Goal: Information Seeking & Learning: Learn about a topic

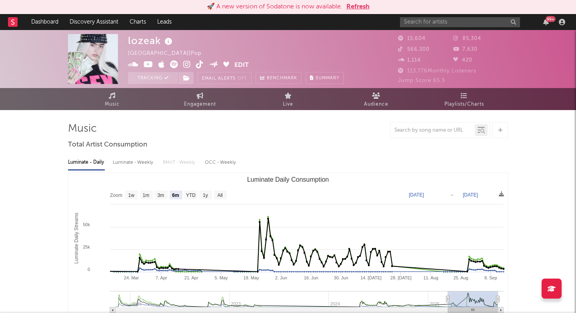
select select "6m"
select select "1w"
click at [433, 23] on input "text" at bounding box center [460, 22] width 120 height 10
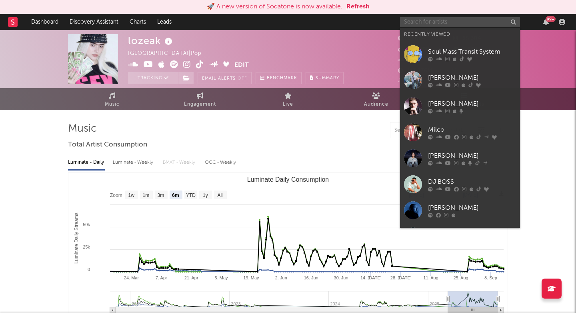
paste input "https://www.instagram.com/jayqangelo/"
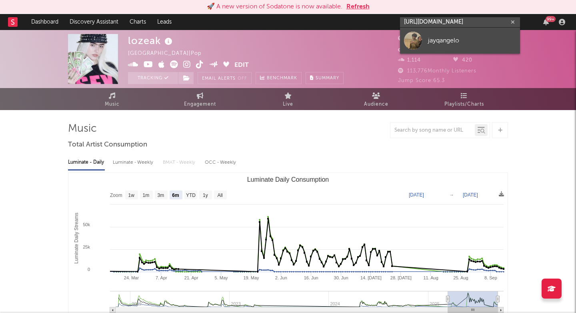
type input "https://www.instagram.com/jayqangelo/"
click at [428, 48] on link "jayqangelo" at bounding box center [460, 41] width 120 height 26
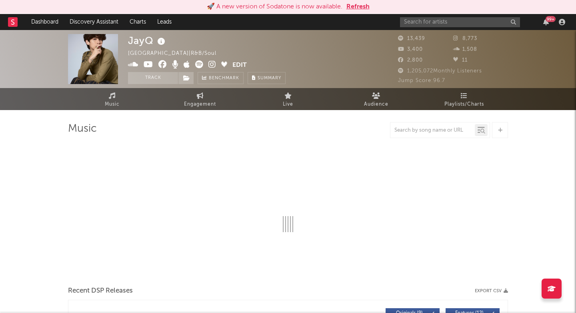
select select "6m"
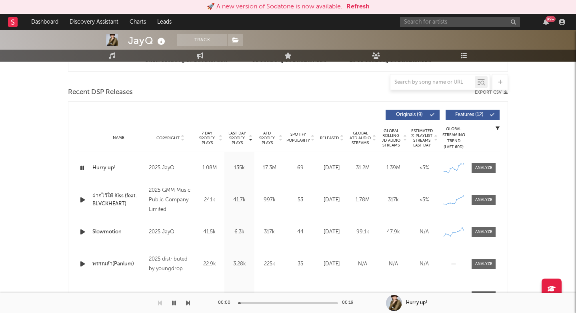
scroll to position [269, 0]
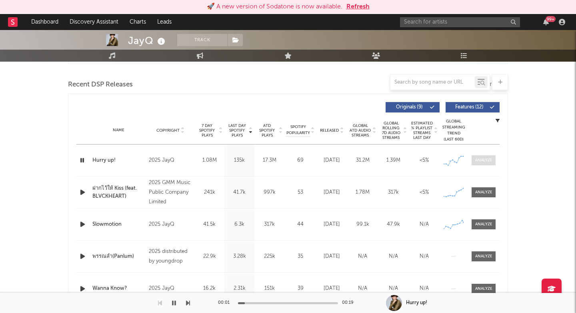
click at [489, 160] on div at bounding box center [483, 160] width 17 height 6
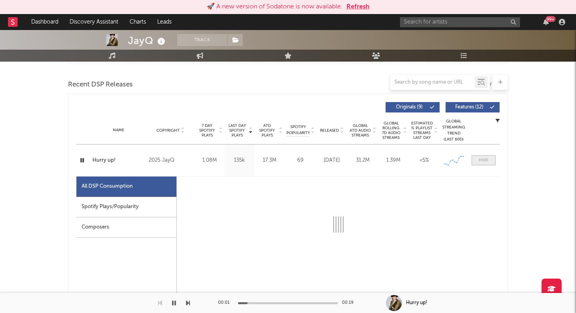
select select "6m"
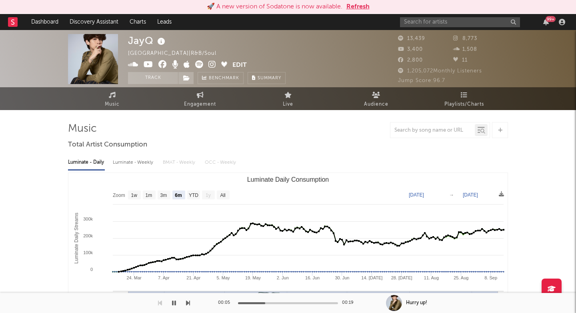
scroll to position [0, 0]
click at [211, 63] on icon at bounding box center [212, 64] width 8 height 8
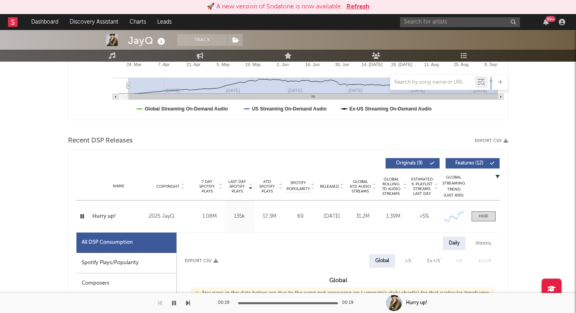
scroll to position [213, 0]
click at [120, 223] on div "Name Hurry up! Copyright 2025 JayQ Label JayQ Album Names Hurry up! Composer Na…" at bounding box center [287, 216] width 423 height 32
copy div "Name Hurry up!"
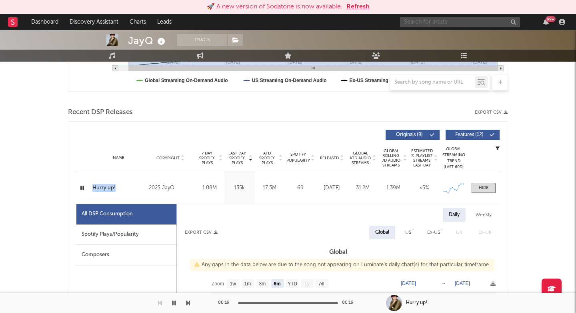
click at [425, 19] on input "text" at bounding box center [460, 22] width 120 height 10
paste input "Now Always Fades"
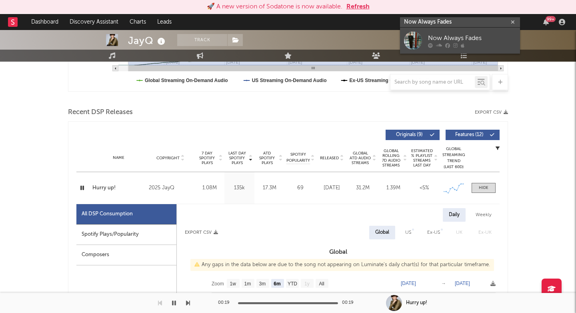
type input "Now Always Fades"
click at [423, 42] on link "Now Always Fades" at bounding box center [460, 41] width 120 height 26
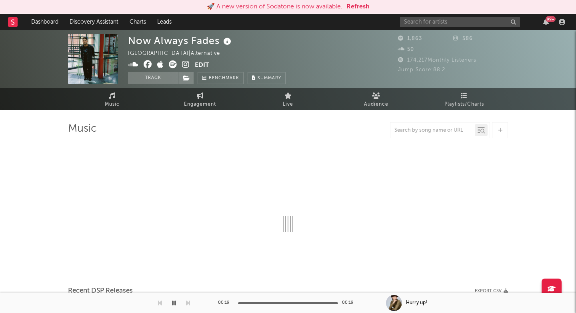
select select "1w"
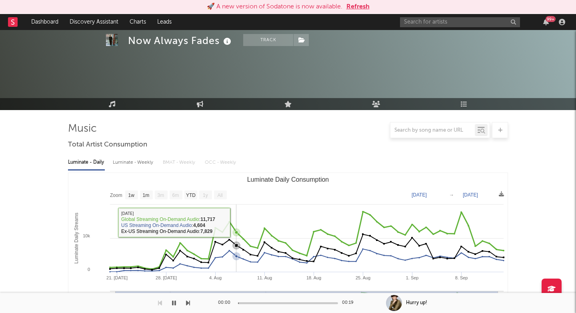
scroll to position [206, 0]
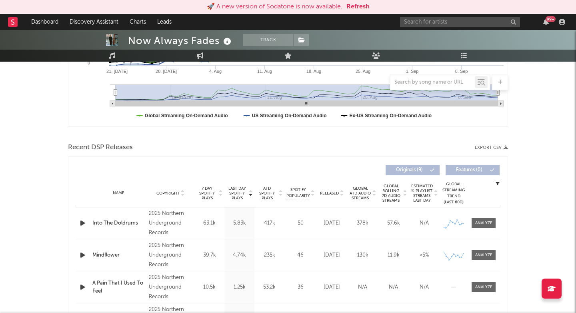
click at [231, 189] on span "Last Day Spotify Plays" at bounding box center [236, 193] width 21 height 14
click at [87, 222] on div at bounding box center [83, 223] width 10 height 10
click at [81, 223] on icon "button" at bounding box center [82, 223] width 8 height 10
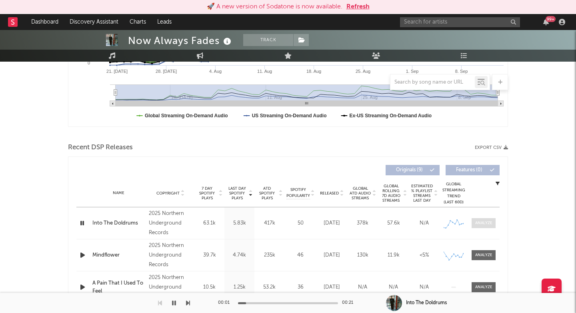
click at [480, 223] on div at bounding box center [483, 223] width 17 height 6
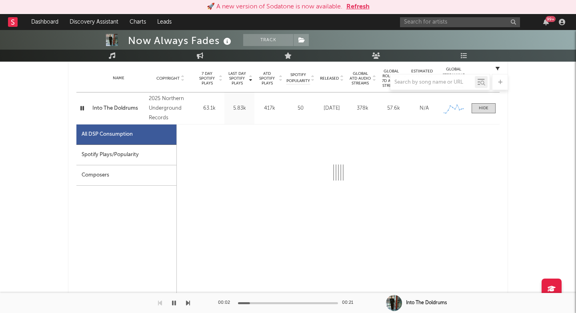
select select "1w"
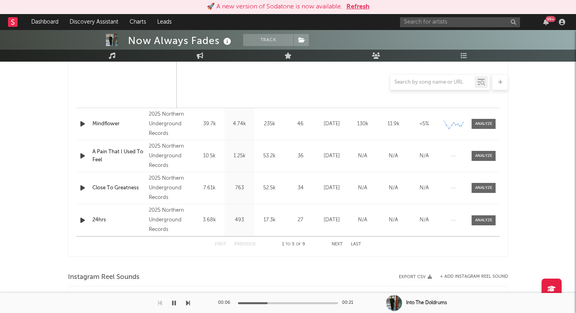
scroll to position [718, 0]
click at [77, 123] on div at bounding box center [83, 124] width 14 height 10
click at [81, 125] on icon "button" at bounding box center [82, 124] width 8 height 10
click at [483, 125] on div at bounding box center [483, 124] width 17 height 6
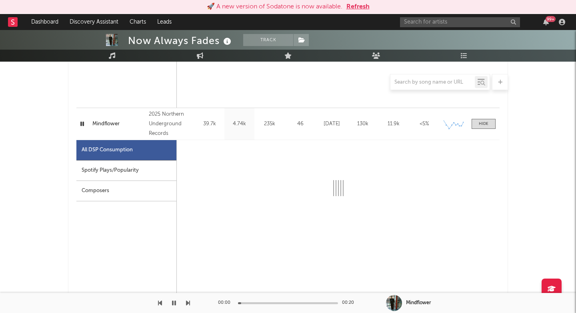
select select "1w"
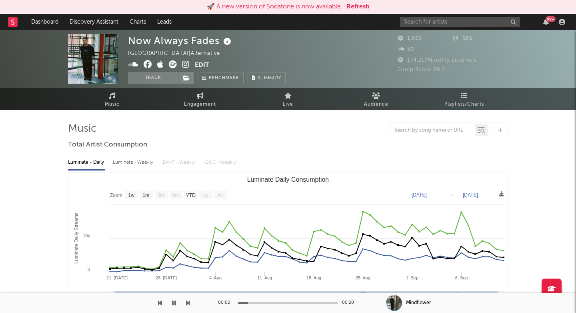
scroll to position [0, 0]
click at [187, 64] on icon at bounding box center [186, 64] width 8 height 8
click at [90, 53] on img at bounding box center [93, 59] width 50 height 50
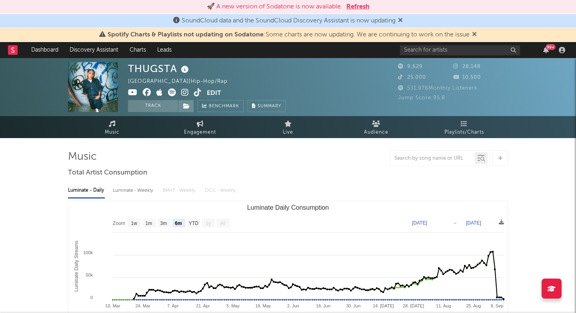
select select "6m"
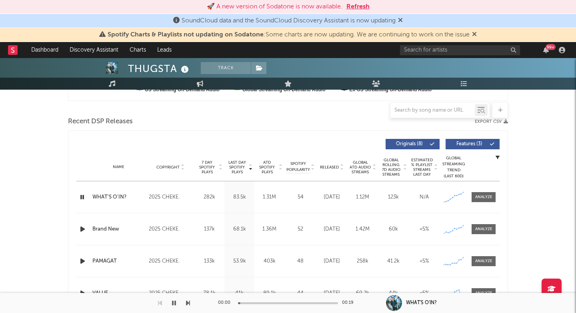
scroll to position [261, 0]
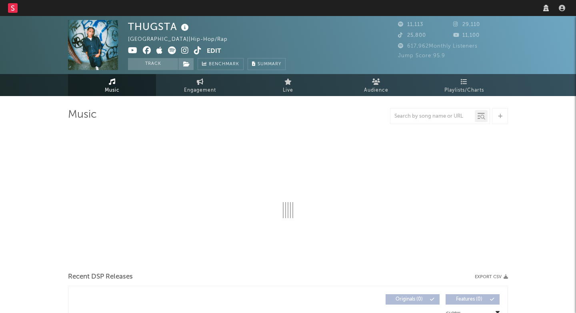
select select "6m"
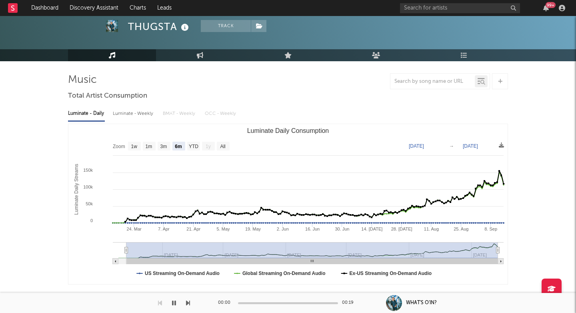
scroll to position [243, 0]
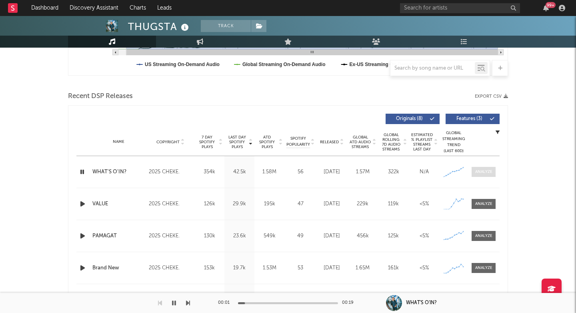
click at [481, 172] on div at bounding box center [483, 172] width 17 height 6
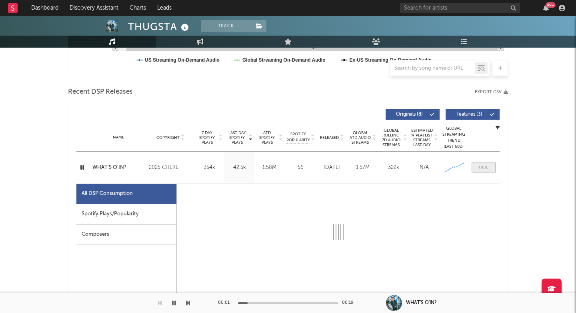
select select "1w"
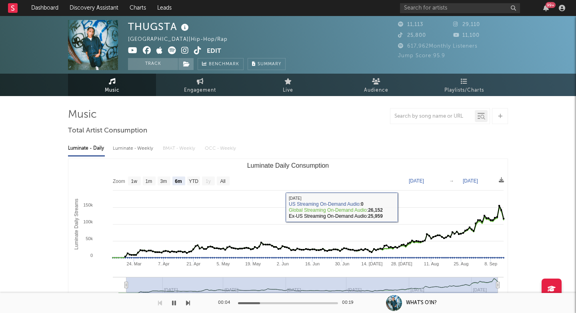
scroll to position [0, 0]
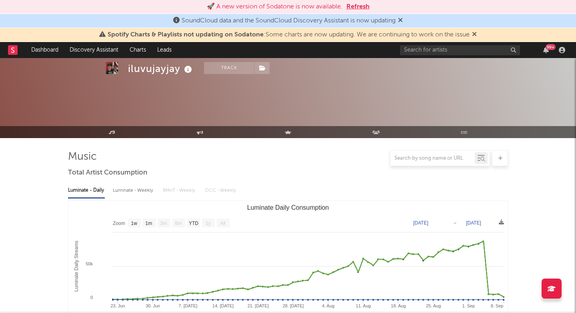
select select "1w"
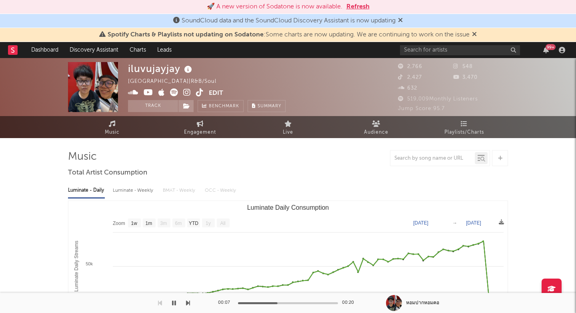
click at [185, 92] on icon at bounding box center [187, 92] width 8 height 8
click at [138, 68] on div "iluvujayjay" at bounding box center [161, 68] width 66 height 13
copy div "iluvujayjay"
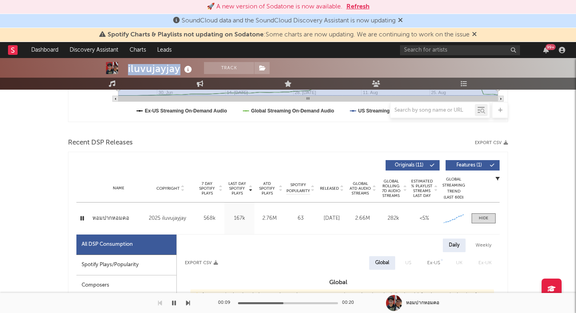
scroll to position [249, 0]
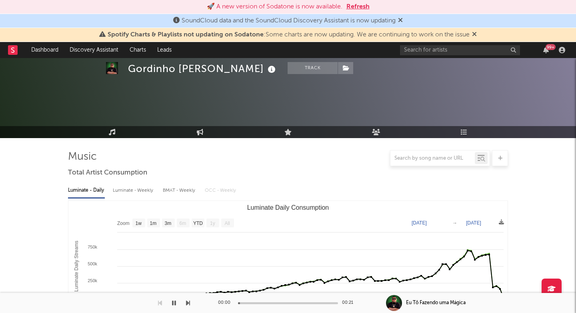
select select "1w"
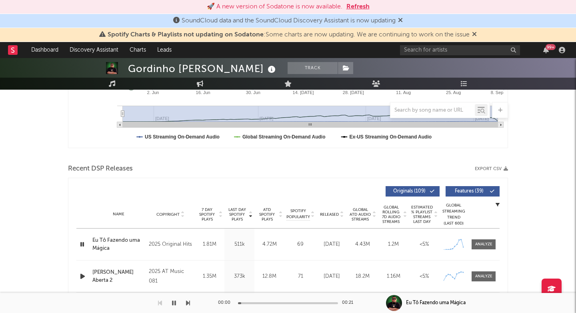
scroll to position [257, 0]
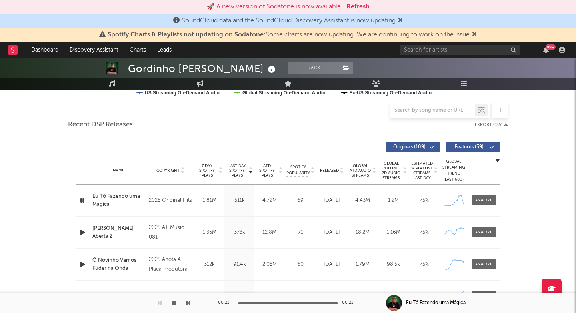
click at [115, 193] on div "Eu Tô Fazendo uma Mágica" at bounding box center [118, 200] width 52 height 16
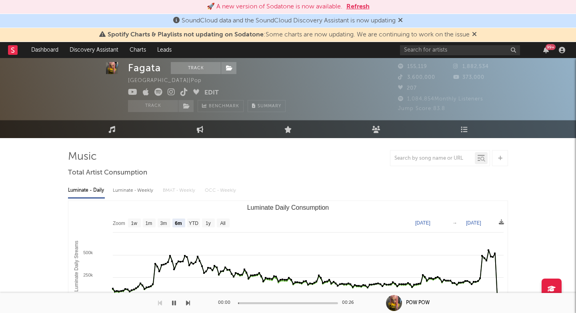
select select "6m"
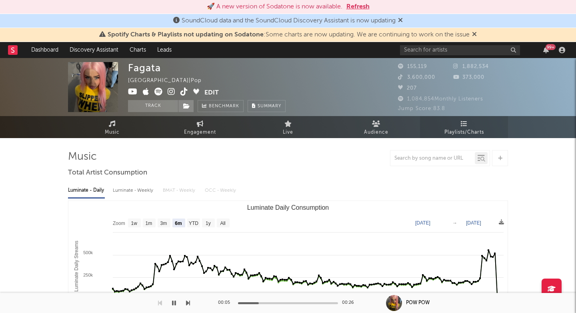
click at [463, 137] on span "Playlists/Charts" at bounding box center [464, 133] width 40 height 10
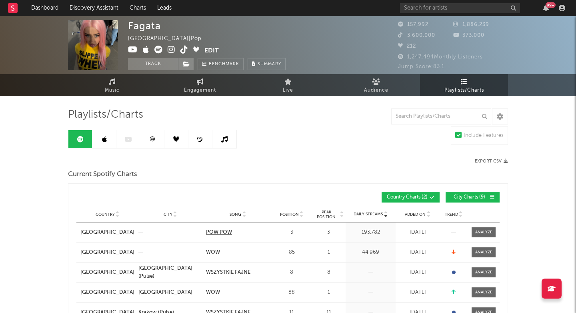
click at [216, 232] on div "POW POW" at bounding box center [219, 232] width 26 height 8
click at [128, 90] on link "Music" at bounding box center [112, 85] width 88 height 22
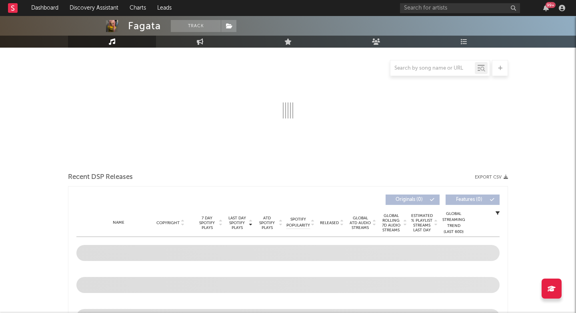
scroll to position [101, 0]
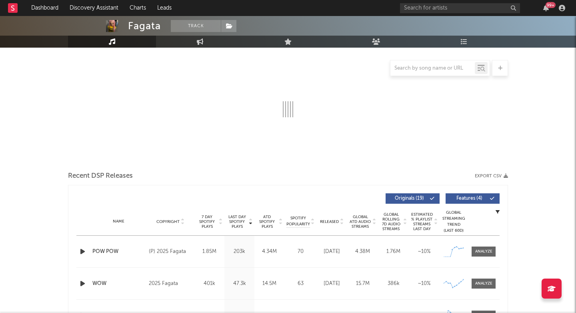
select select "6m"
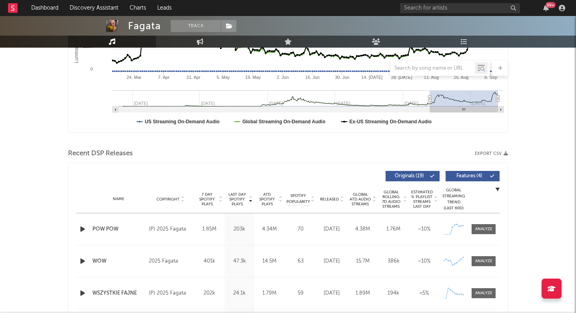
scroll to position [236, 0]
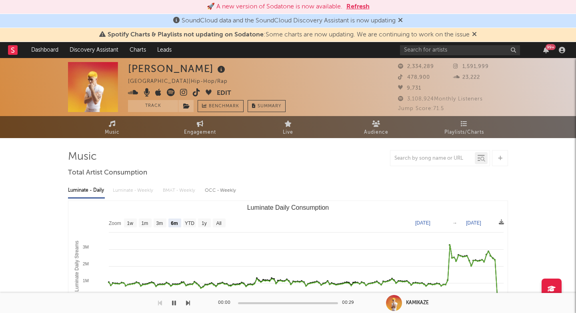
select select "6m"
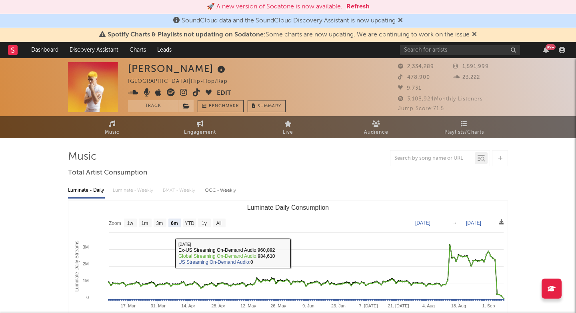
click at [173, 92] on icon at bounding box center [171, 92] width 8 height 8
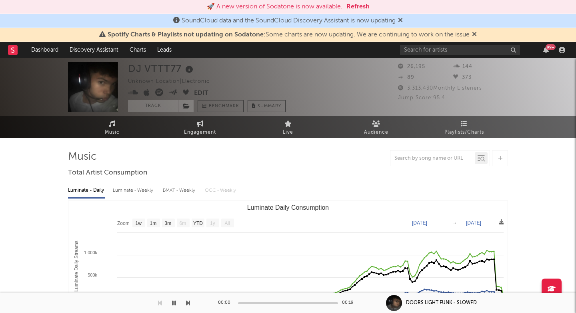
select select "1w"
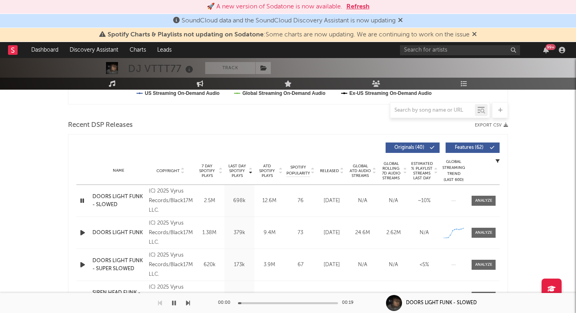
scroll to position [308, 0]
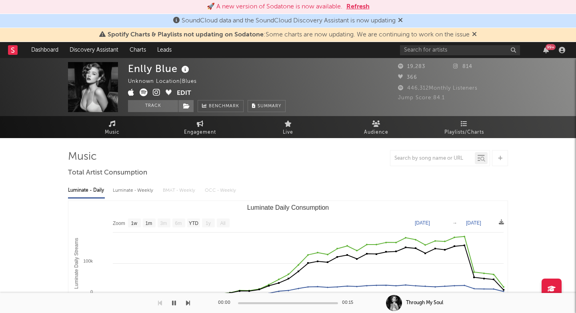
select select "1w"
click at [156, 93] on icon at bounding box center [157, 92] width 8 height 8
click at [143, 91] on icon at bounding box center [144, 92] width 8 height 8
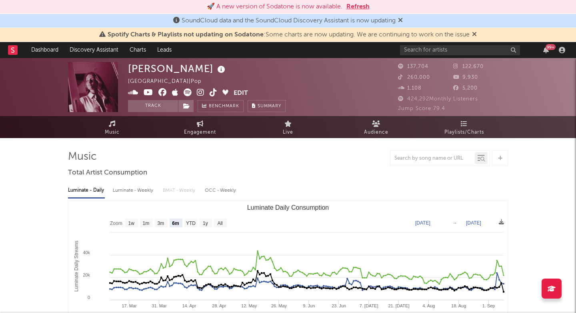
select select "6m"
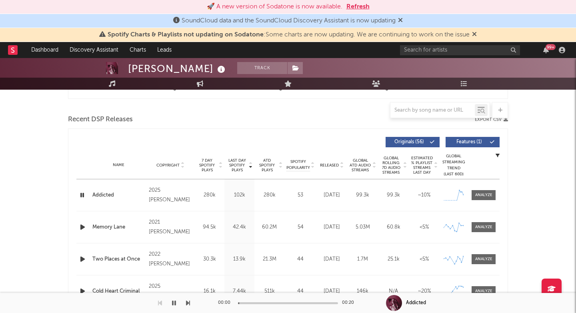
scroll to position [291, 0]
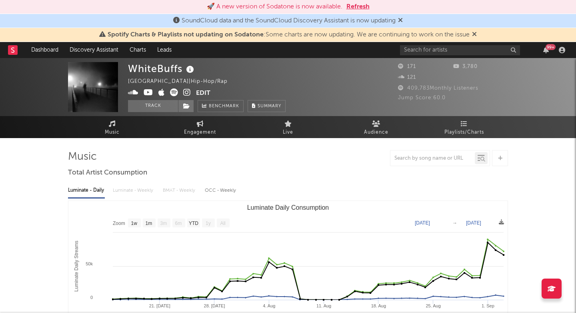
select select "1w"
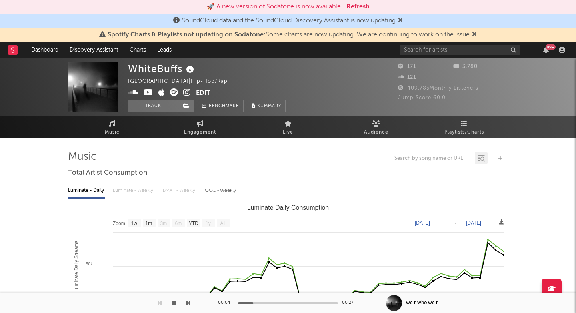
click at [156, 65] on div "WhiteBuffs" at bounding box center [162, 68] width 68 height 13
copy div "WhiteBuffs"
click at [185, 94] on icon at bounding box center [187, 92] width 8 height 8
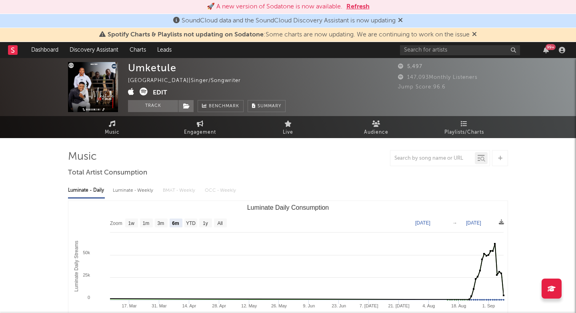
select select "6m"
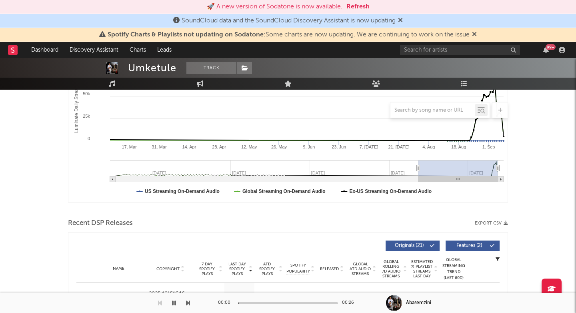
scroll to position [325, 0]
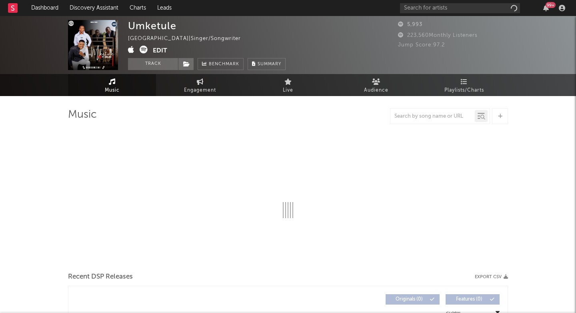
select select "6m"
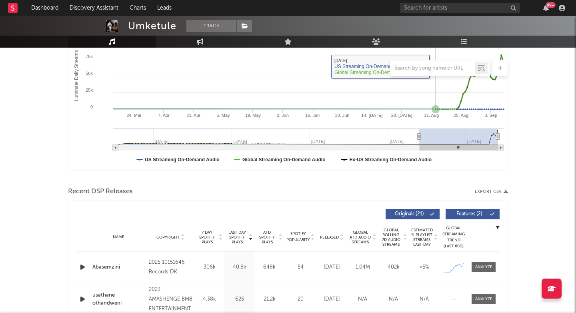
scroll to position [173, 0]
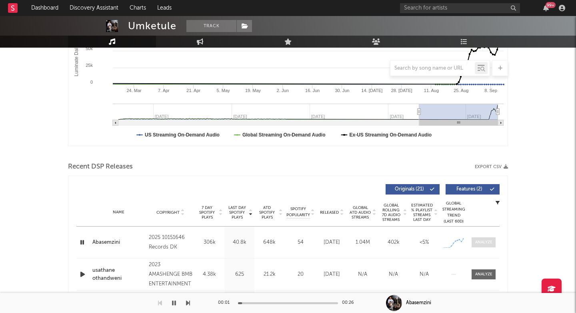
click at [481, 241] on div at bounding box center [483, 242] width 17 height 6
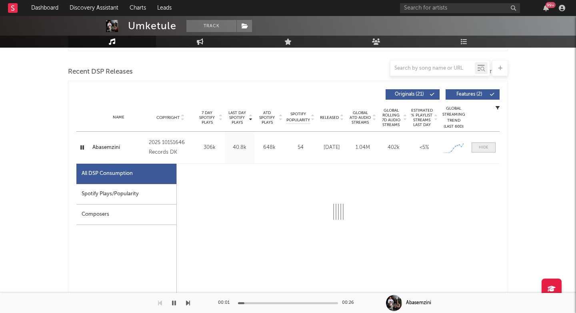
select select "1w"
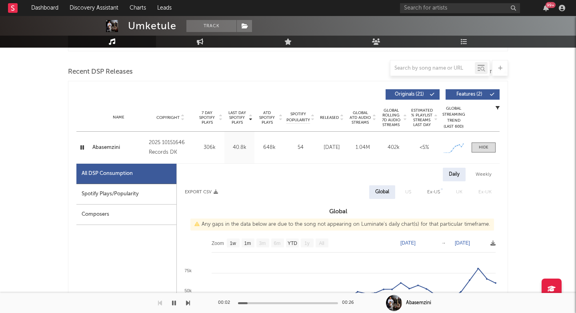
scroll to position [369, 0]
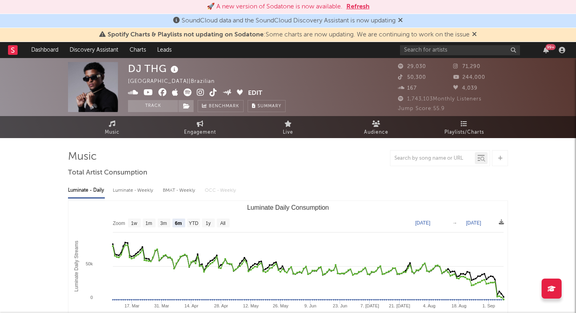
select select "6m"
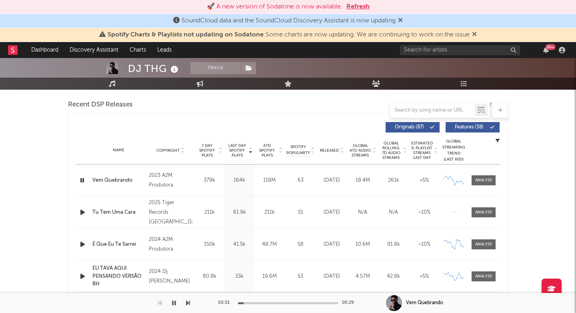
scroll to position [293, 0]
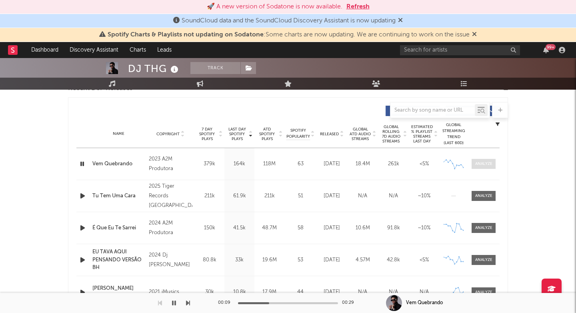
click at [484, 164] on div at bounding box center [483, 164] width 17 height 6
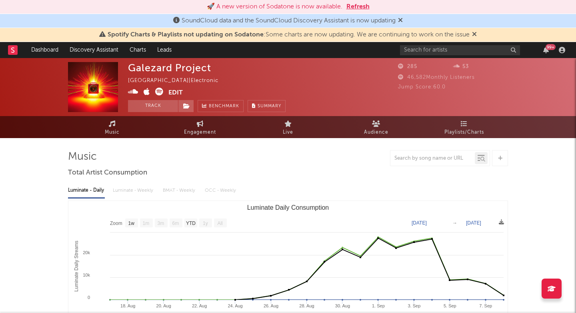
select select "1w"
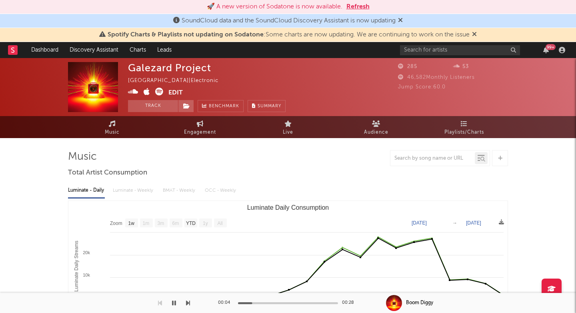
click at [139, 69] on div "Galezard Project" at bounding box center [169, 68] width 83 height 12
copy div "Galezard Project"
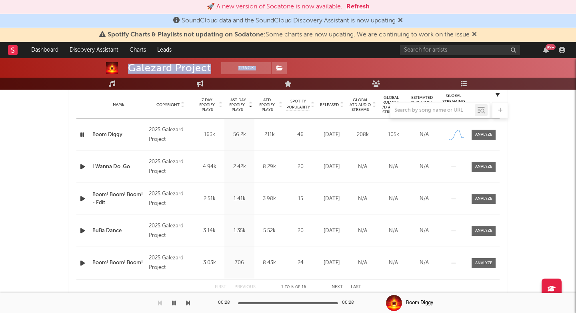
scroll to position [319, 0]
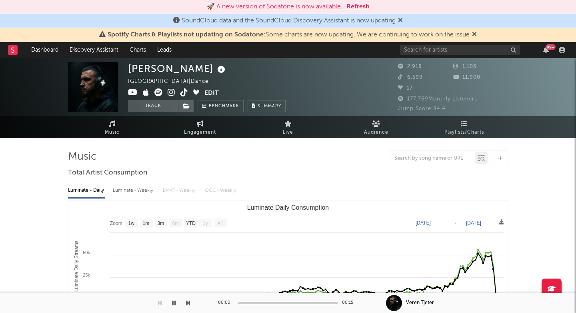
select select "1w"
click at [171, 93] on icon at bounding box center [171, 92] width 8 height 8
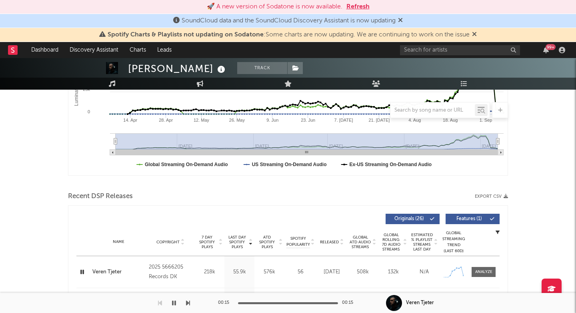
scroll to position [209, 0]
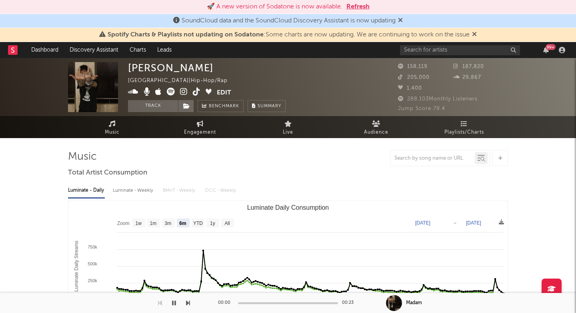
select select "6m"
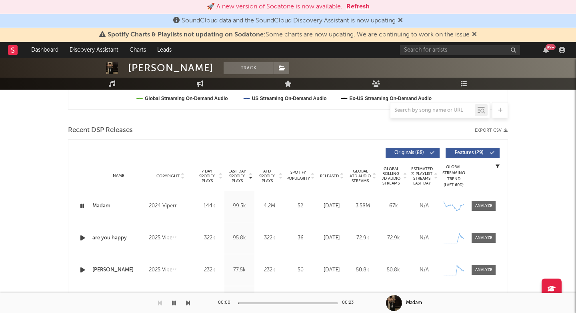
scroll to position [313, 0]
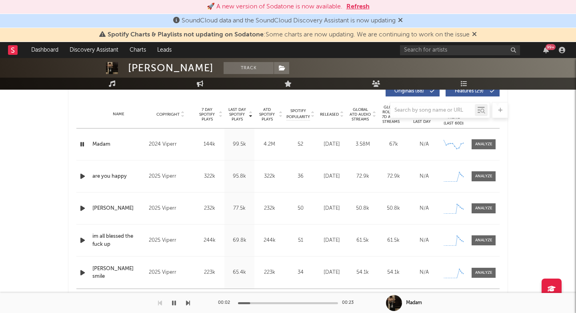
click at [132, 71] on div "Kai Angel" at bounding box center [171, 68] width 86 height 12
drag, startPoint x: 132, startPoint y: 71, endPoint x: 154, endPoint y: 71, distance: 21.6
click at [154, 71] on div "Kai Angel" at bounding box center [171, 68] width 86 height 12
copy div "Kai Angel"
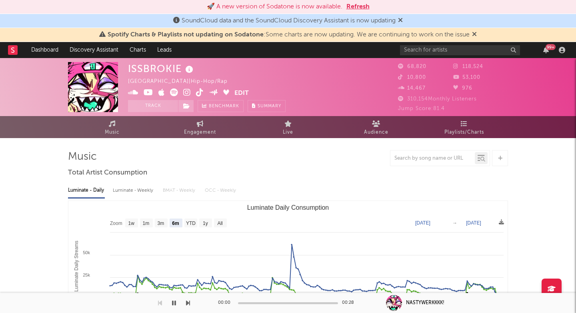
select select "6m"
click at [187, 90] on icon at bounding box center [187, 92] width 8 height 8
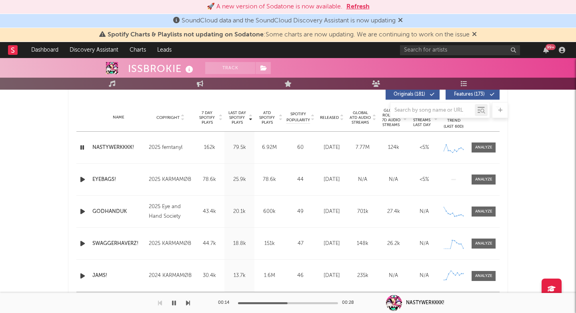
scroll to position [348, 0]
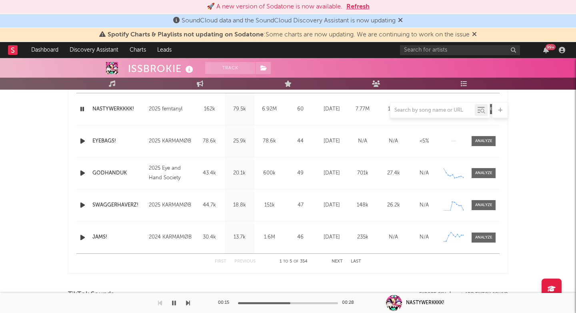
click at [118, 113] on div at bounding box center [288, 110] width 440 height 16
click at [118, 109] on div at bounding box center [288, 110] width 440 height 16
click at [113, 109] on div at bounding box center [288, 110] width 440 height 16
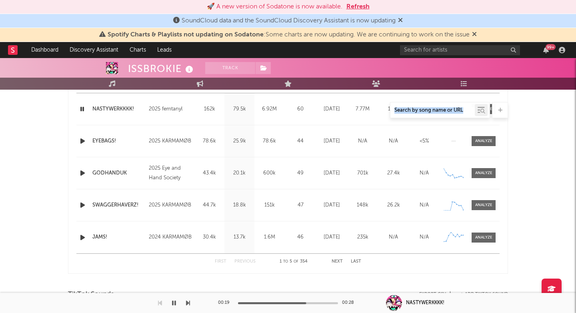
click at [180, 117] on div at bounding box center [288, 110] width 440 height 16
click at [147, 69] on div "ISSBROKIE" at bounding box center [161, 68] width 67 height 13
copy div "ISSBROKIE"
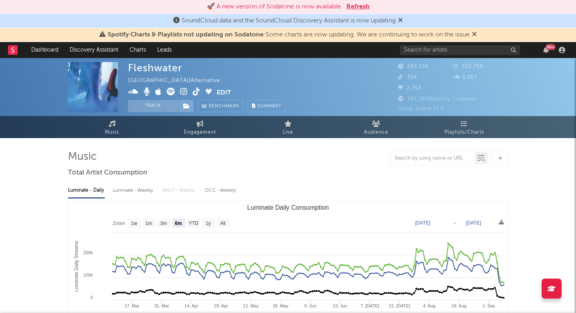
select select "6m"
click at [148, 67] on div "Fleshwater" at bounding box center [155, 68] width 54 height 12
copy div "Fleshwater"
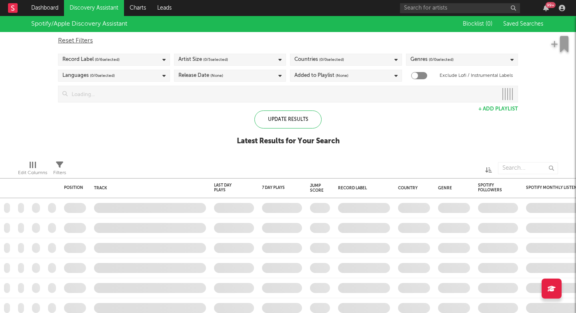
checkbox input "true"
